Goal: Navigation & Orientation: Find specific page/section

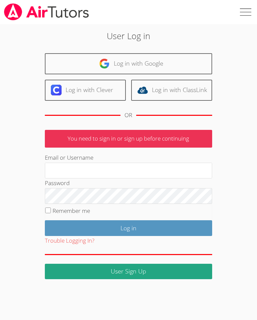
click at [188, 171] on input "Email or Username" at bounding box center [128, 171] width 167 height 16
click at [184, 168] on input "Email or Username" at bounding box center [128, 171] width 167 height 16
type input "Gurlwei2nice@msn.com"
click at [128, 226] on input "Log in" at bounding box center [128, 228] width 167 height 16
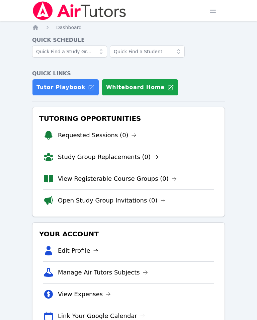
click at [71, 30] on span "Dashboard" at bounding box center [68, 27] width 25 height 5
click at [37, 26] on icon "Breadcrumb" at bounding box center [35, 27] width 5 height 5
click at [33, 30] on icon "Breadcrumb" at bounding box center [35, 27] width 7 height 7
click at [213, 15] on span "button" at bounding box center [213, 10] width 15 height 15
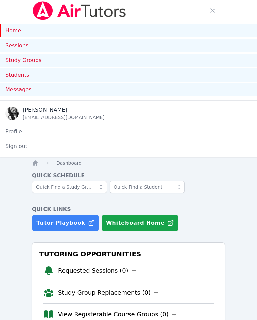
click at [60, 47] on link "Sessions" at bounding box center [128, 45] width 257 height 13
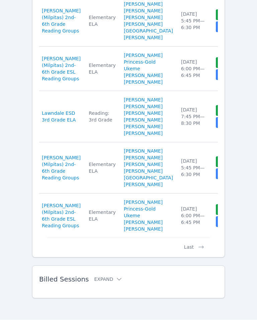
scroll to position [862, 0]
click at [108, 283] on button "Expand" at bounding box center [108, 279] width 28 height 7
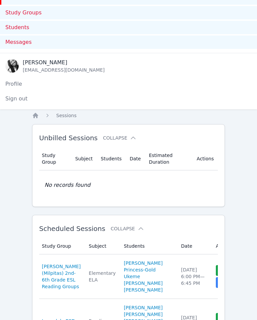
scroll to position [0, 0]
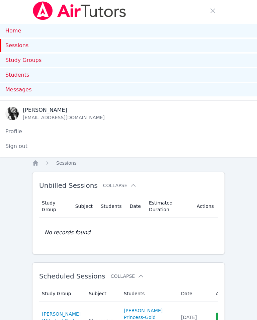
click at [15, 31] on link "Home" at bounding box center [128, 30] width 257 height 13
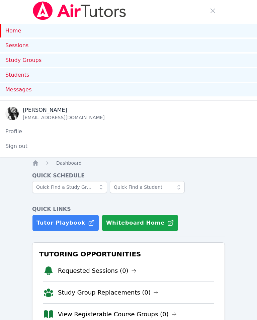
click at [19, 29] on link "Home" at bounding box center [128, 30] width 257 height 13
click at [30, 75] on link "Students" at bounding box center [128, 74] width 257 height 13
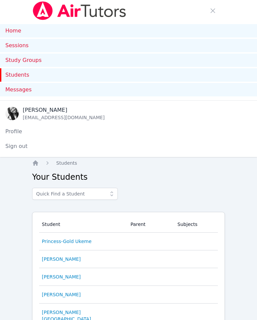
click at [15, 30] on link "Home" at bounding box center [128, 30] width 257 height 13
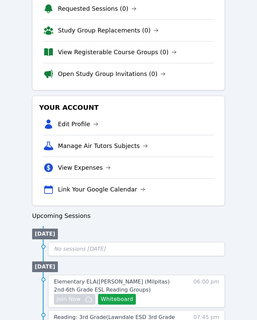
scroll to position [279, 0]
